Goal: Information Seeking & Learning: Learn about a topic

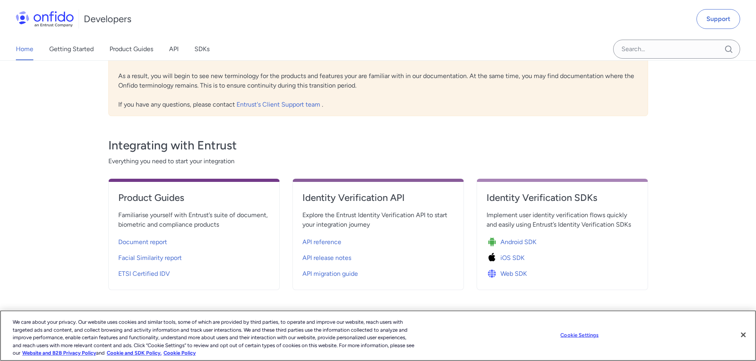
scroll to position [238, 0]
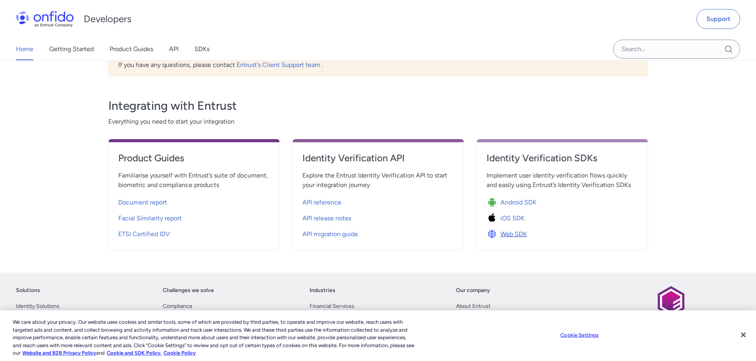
click at [512, 236] on span "Web SDK" at bounding box center [513, 235] width 27 height 10
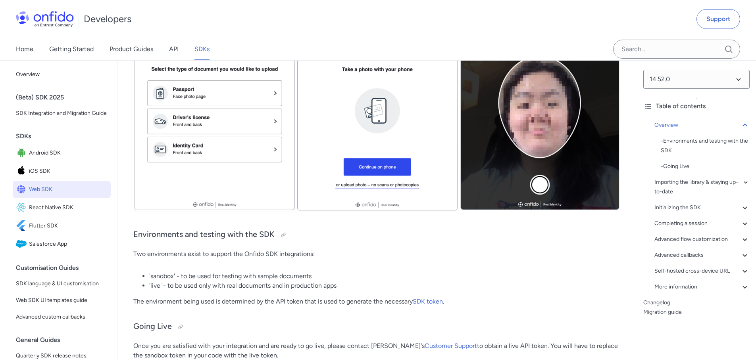
scroll to position [278, 0]
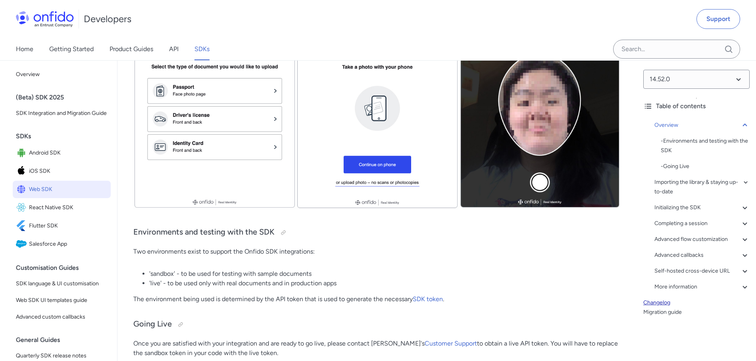
click at [664, 301] on link "Changelog" at bounding box center [696, 303] width 106 height 10
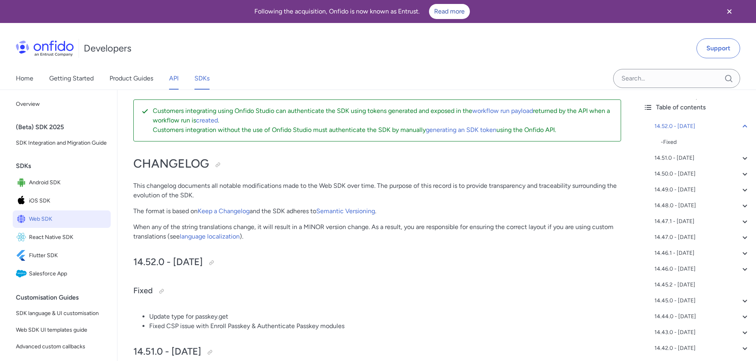
click at [175, 76] on link "API" at bounding box center [174, 78] width 10 height 22
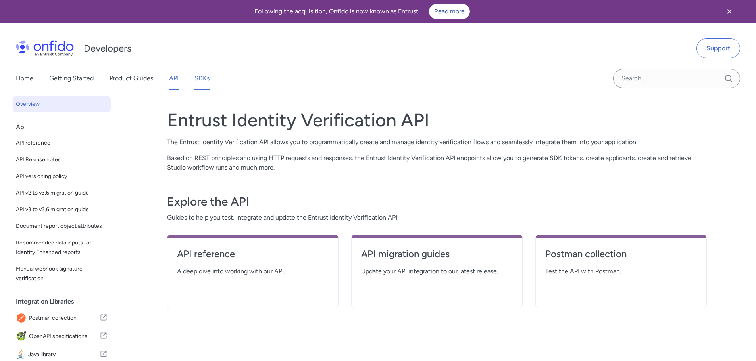
click at [202, 77] on link "SDKs" at bounding box center [201, 78] width 15 height 22
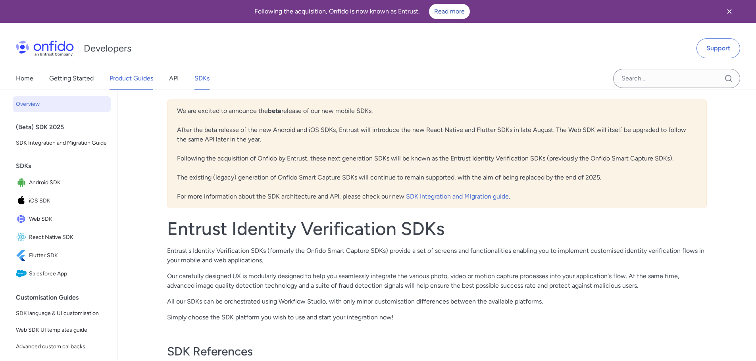
click at [140, 81] on link "Product Guides" at bounding box center [131, 78] width 44 height 22
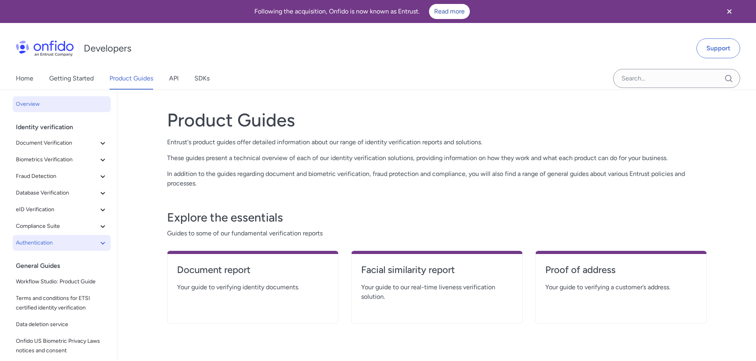
click at [100, 244] on icon at bounding box center [102, 243] width 4 height 3
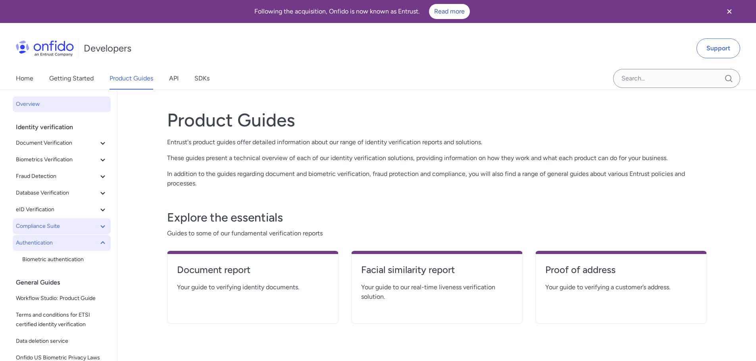
click at [98, 228] on icon at bounding box center [103, 227] width 10 height 10
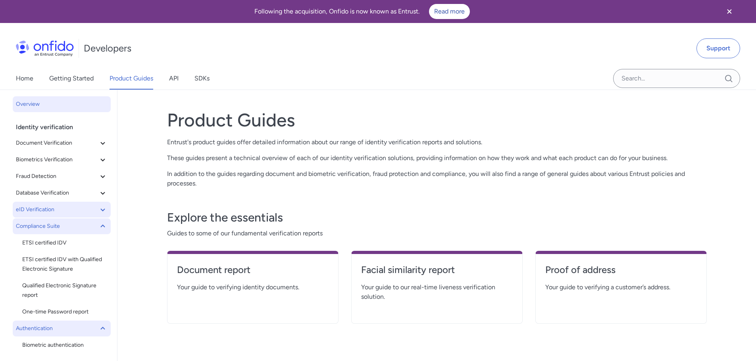
click at [98, 213] on icon at bounding box center [103, 210] width 10 height 10
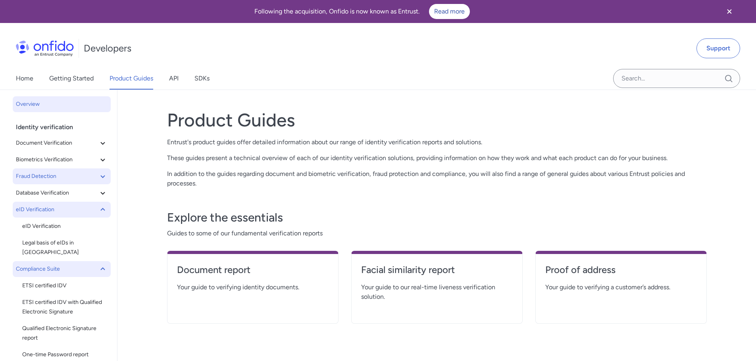
click at [98, 179] on icon at bounding box center [103, 177] width 10 height 10
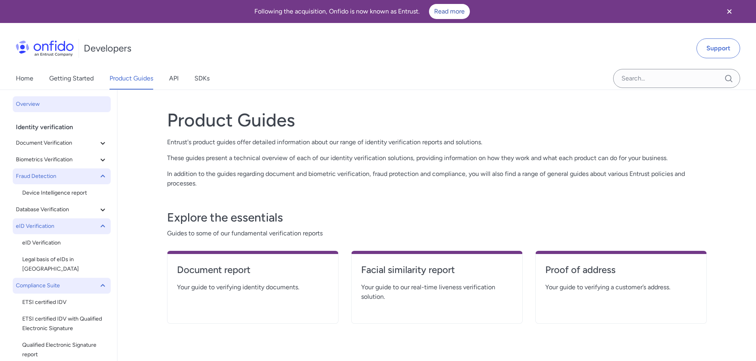
click at [98, 179] on icon at bounding box center [103, 177] width 10 height 10
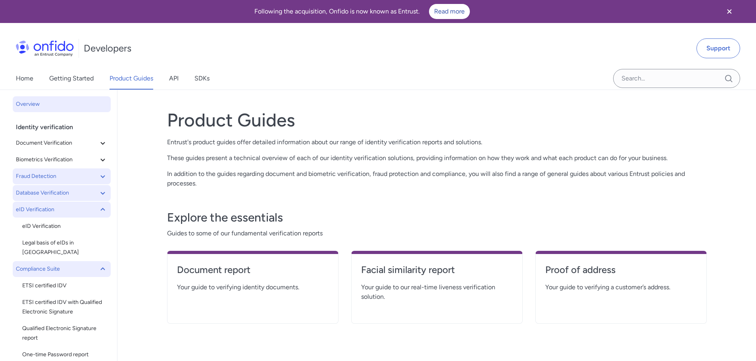
click at [94, 188] on button "Database Verification" at bounding box center [62, 193] width 98 height 16
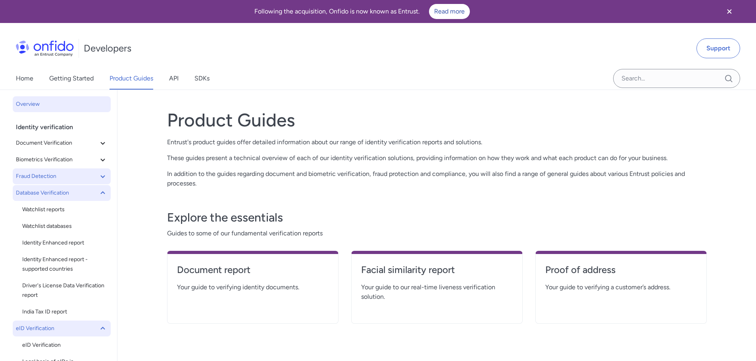
click at [94, 188] on button "Database Verification" at bounding box center [62, 193] width 98 height 16
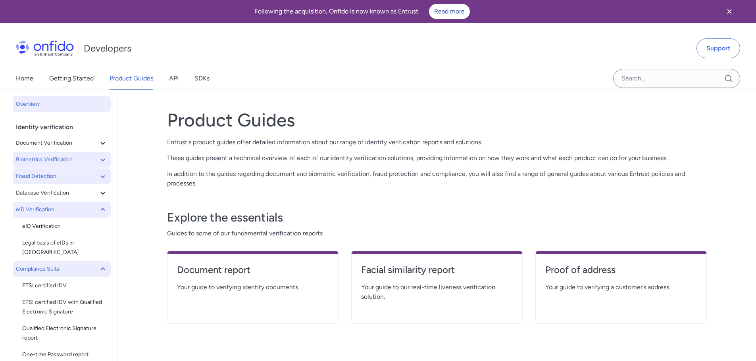
click at [95, 155] on button "Biometrics Verification" at bounding box center [62, 160] width 98 height 16
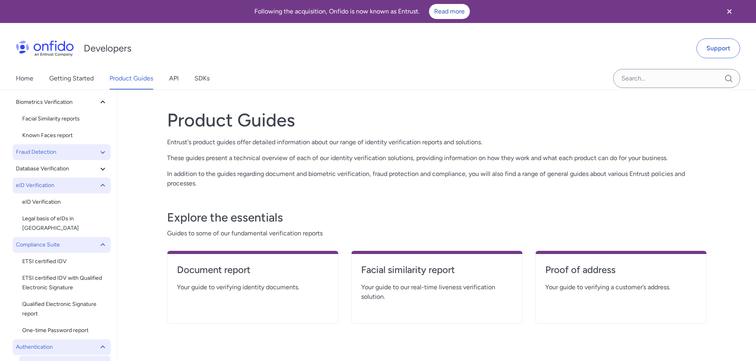
scroll to position [228, 0]
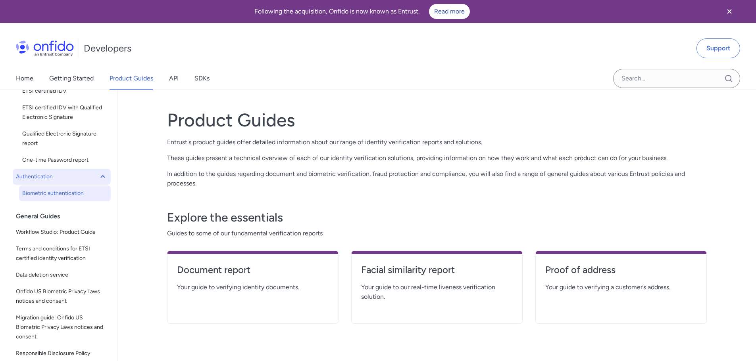
click at [90, 189] on span "Biometric authentication" at bounding box center [64, 194] width 85 height 10
